Goal: Task Accomplishment & Management: Complete application form

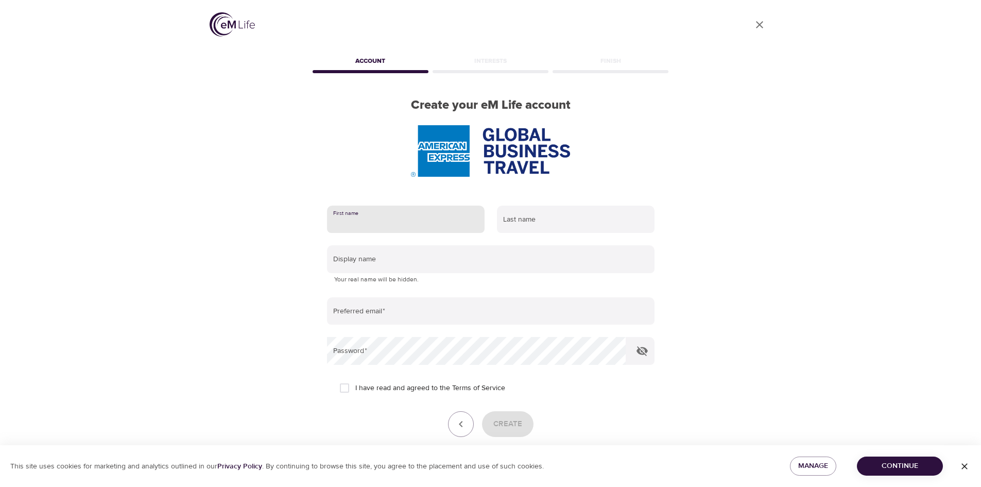
click at [380, 221] on input "text" at bounding box center [406, 219] width 158 height 28
type input "[PERSON_NAME]"
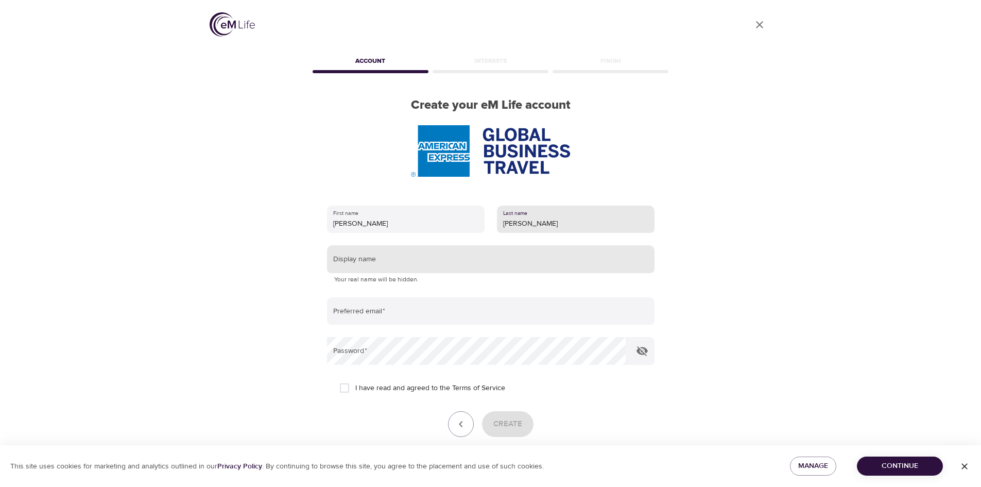
type input "[PERSON_NAME]"
click at [369, 264] on input "text" at bounding box center [490, 259] width 327 height 28
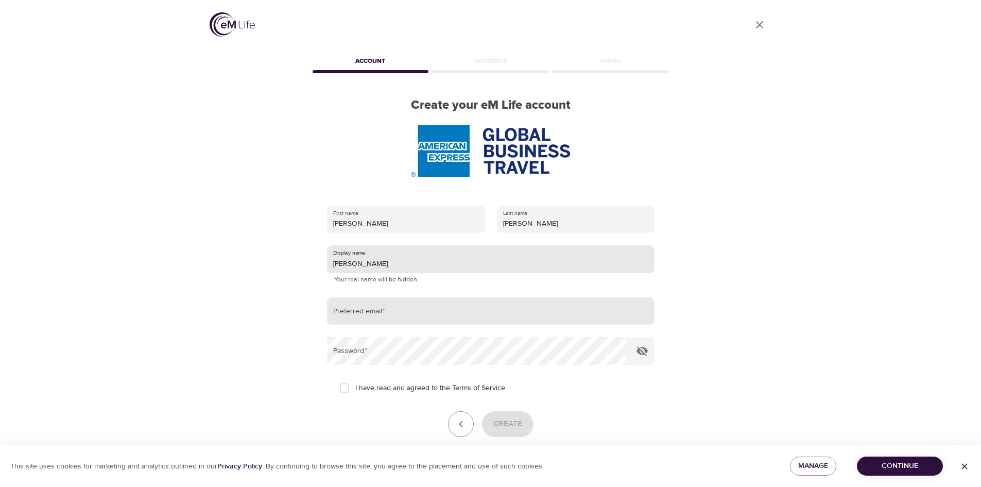
type input "[PERSON_NAME]"
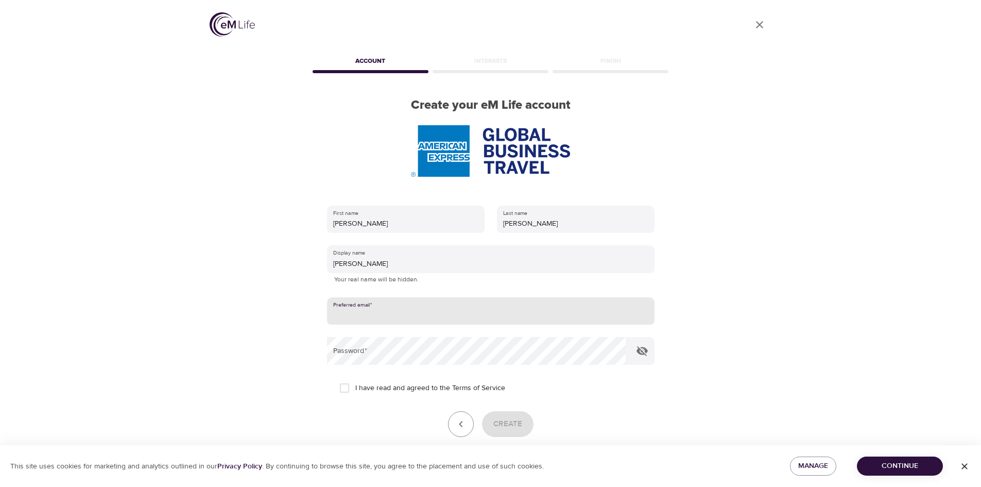
click at [362, 317] on input "email" at bounding box center [490, 311] width 327 height 28
type input "[PERSON_NAME][EMAIL_ADDRESS][PERSON_NAME][DOMAIN_NAME]"
click at [344, 392] on input "I have read and agreed to the Terms of Service" at bounding box center [345, 388] width 22 height 22
checkbox input "true"
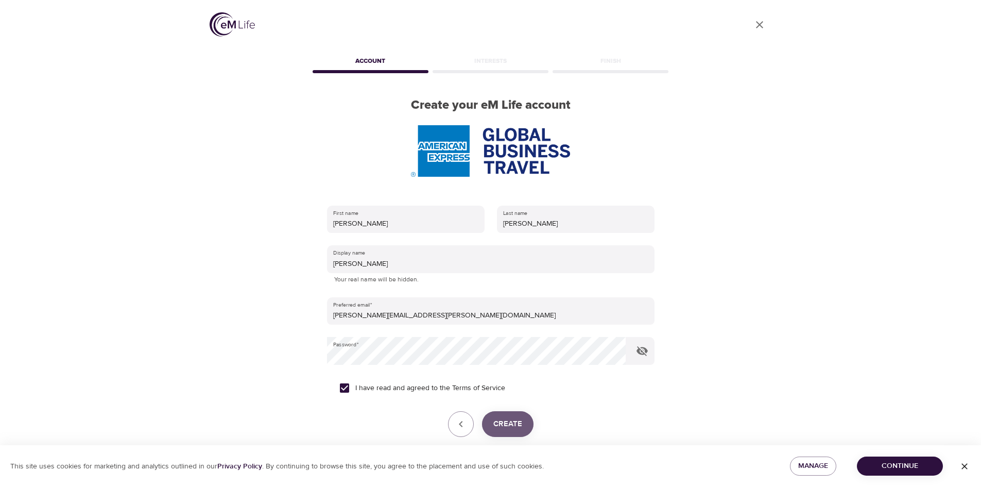
click at [505, 424] on span "Create" at bounding box center [507, 423] width 29 height 13
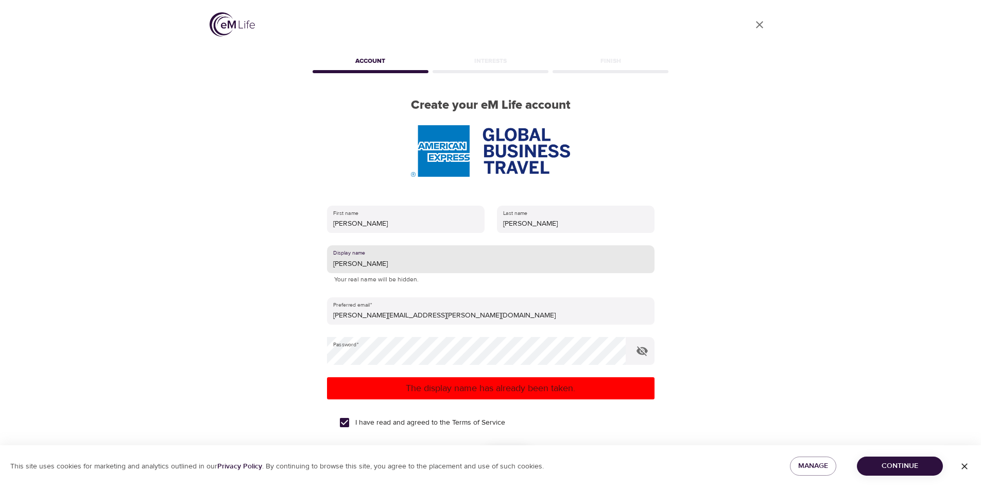
drag, startPoint x: 350, startPoint y: 262, endPoint x: 303, endPoint y: 264, distance: 46.4
click at [303, 264] on div "User Profile Account Interests Finish Create your eM Life account First name [P…" at bounding box center [490, 243] width 587 height 487
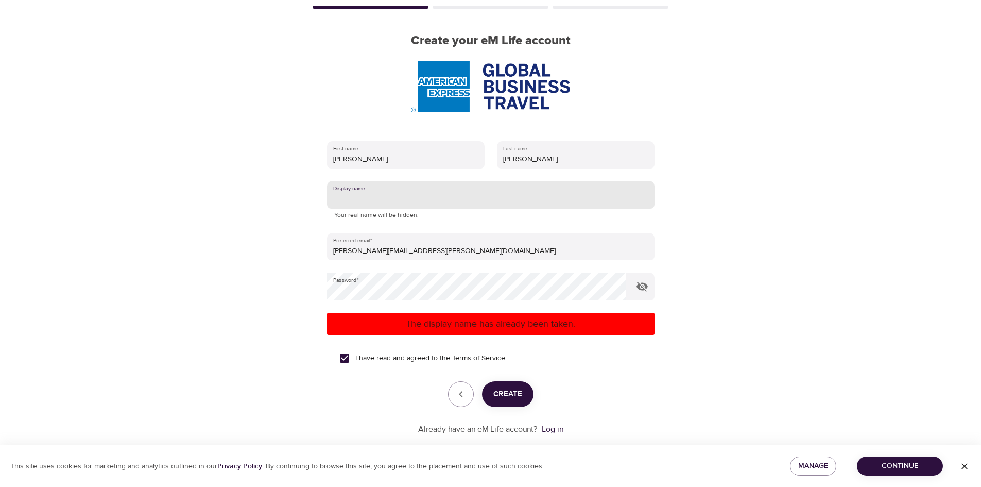
scroll to position [74, 0]
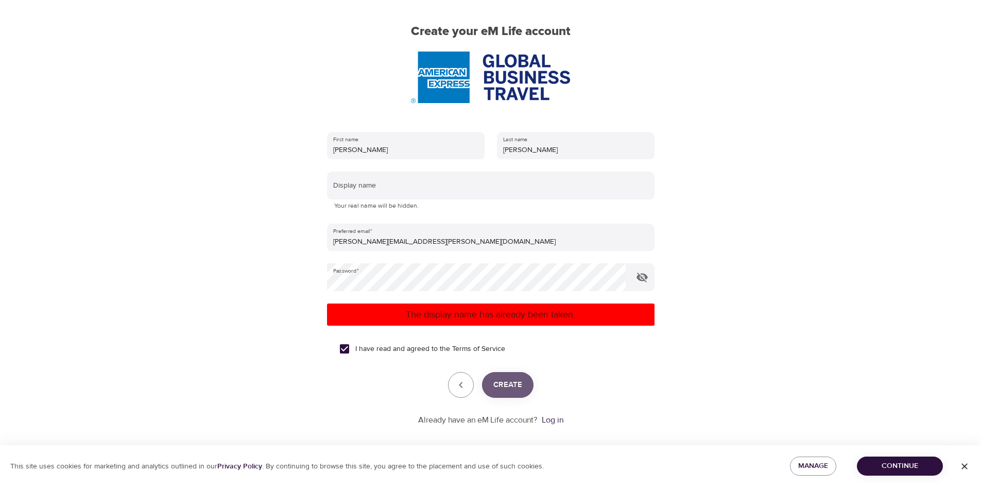
click at [499, 382] on span "Create" at bounding box center [507, 384] width 29 height 13
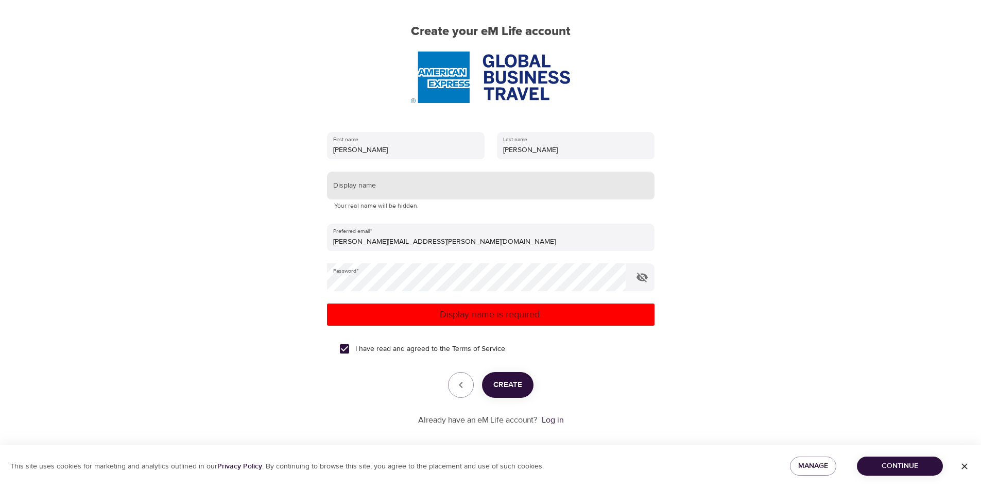
click at [354, 185] on input "text" at bounding box center [490, 185] width 327 height 28
type input "Julies"
click at [515, 383] on span "Create" at bounding box center [507, 384] width 29 height 13
drag, startPoint x: 363, startPoint y: 187, endPoint x: 303, endPoint y: 185, distance: 59.8
click at [303, 185] on div "User Profile Account Interests Finish Create your eM Life account First name [P…" at bounding box center [490, 169] width 587 height 487
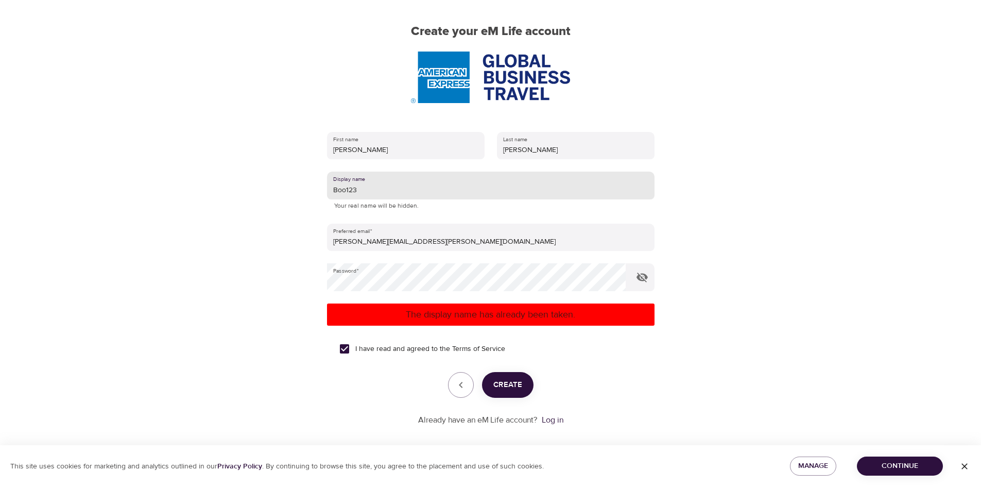
type input "Boo123"
click at [501, 388] on span "Create" at bounding box center [507, 384] width 29 height 13
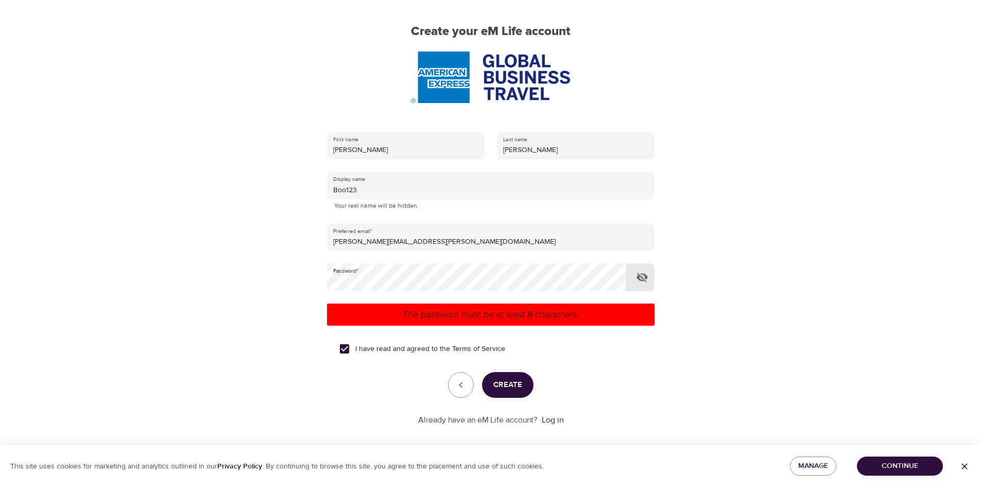
click at [319, 281] on div "First name [PERSON_NAME] Last name [PERSON_NAME] Display name Boo123 Your real …" at bounding box center [490, 278] width 360 height 327
click at [326, 282] on div "First name [PERSON_NAME] Last name [PERSON_NAME] Display name Boo123 Your real …" at bounding box center [490, 278] width 360 height 327
click at [508, 392] on button "Create" at bounding box center [507, 385] width 51 height 26
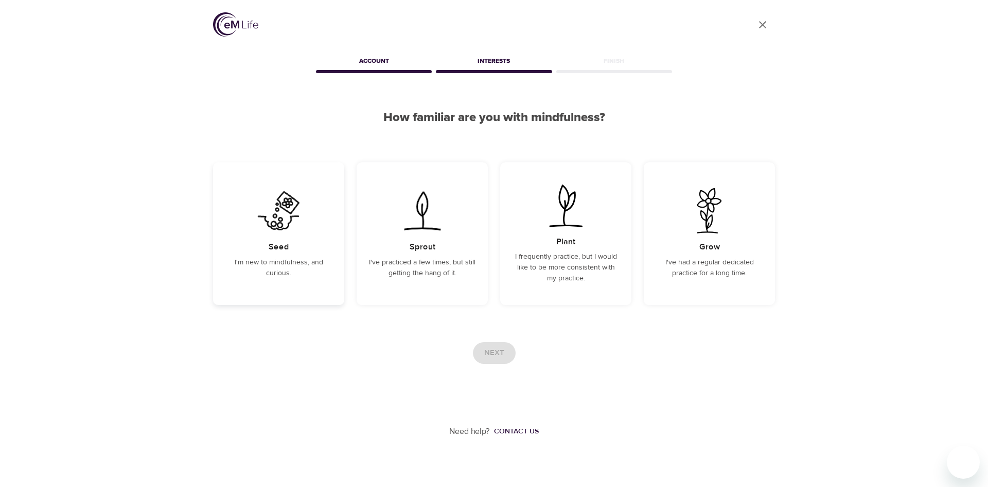
click at [269, 279] on div "Seed I'm new to mindfulness, and curious." at bounding box center [278, 233] width 131 height 143
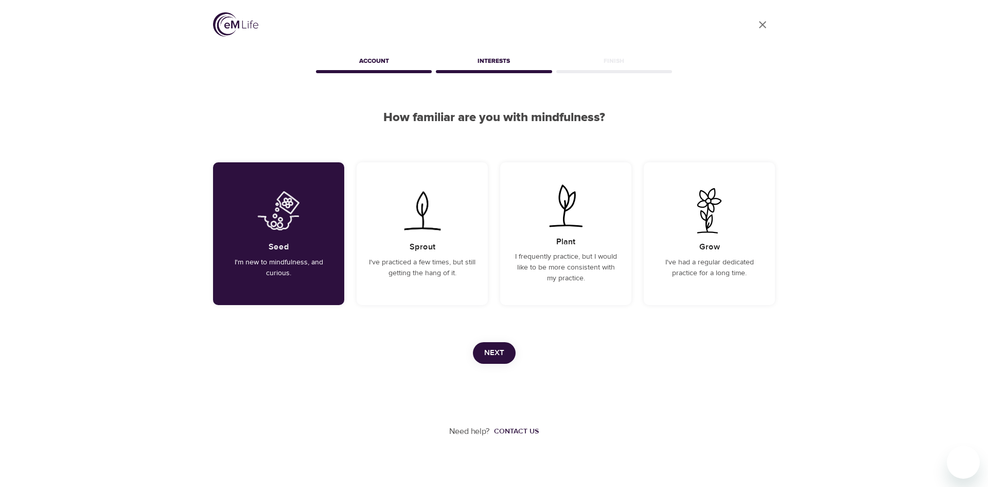
click at [492, 354] on span "Next" at bounding box center [494, 352] width 20 height 13
